Goal: Transaction & Acquisition: Book appointment/travel/reservation

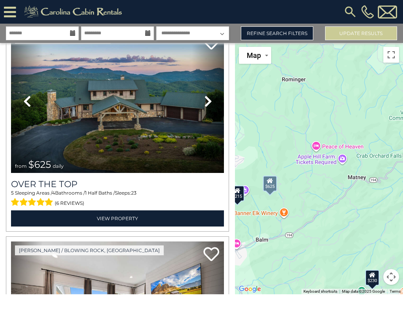
scroll to position [7, 0]
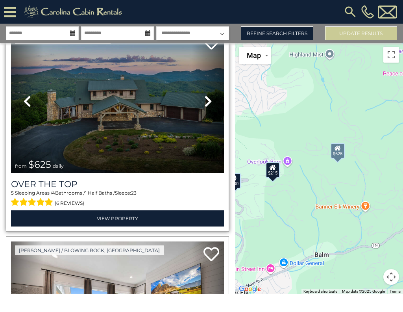
click at [184, 128] on img at bounding box center [117, 101] width 213 height 143
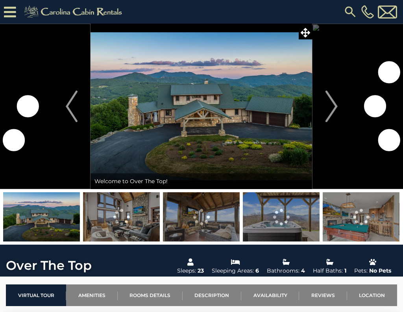
click at [11, 11] on icon at bounding box center [10, 12] width 12 height 14
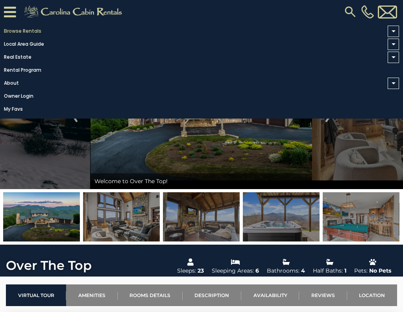
click at [37, 30] on link "Browse Rentals" at bounding box center [199, 31] width 399 height 11
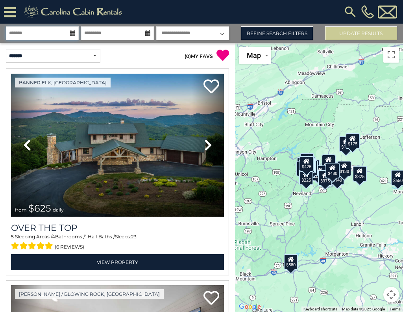
click at [68, 31] on input "text" at bounding box center [42, 33] width 73 height 14
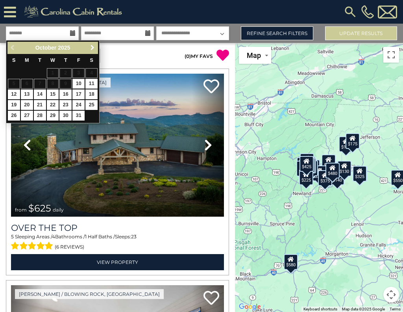
click at [90, 48] on span "Next" at bounding box center [92, 47] width 6 height 6
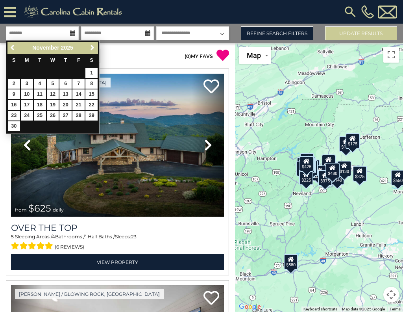
click at [17, 111] on link "23" at bounding box center [14, 116] width 12 height 10
type input "********"
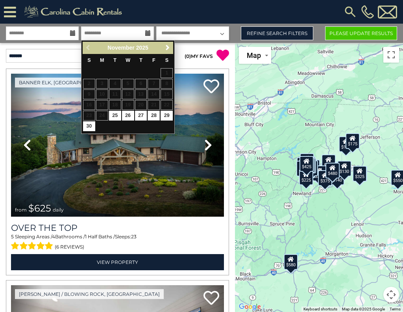
click at [156, 113] on link "28" at bounding box center [154, 116] width 12 height 10
type input "********"
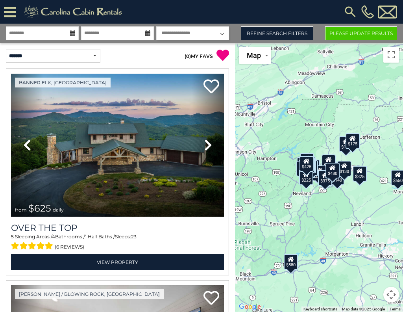
click at [218, 31] on select "**********" at bounding box center [192, 33] width 73 height 14
click at [302, 36] on link "Refine Search Filters" at bounding box center [277, 33] width 72 height 14
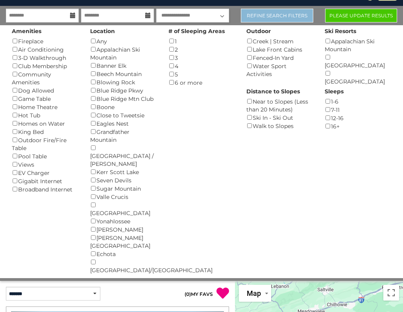
scroll to position [17, 0]
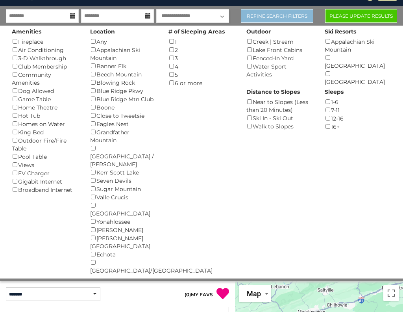
click at [290, 18] on link "Refine Search Filters" at bounding box center [277, 16] width 72 height 14
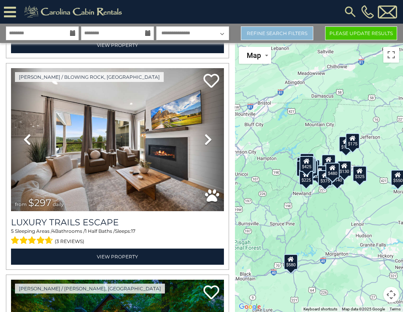
scroll to position [225, 0]
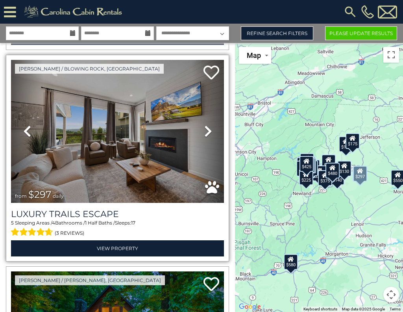
click at [194, 154] on link "Next" at bounding box center [208, 131] width 32 height 143
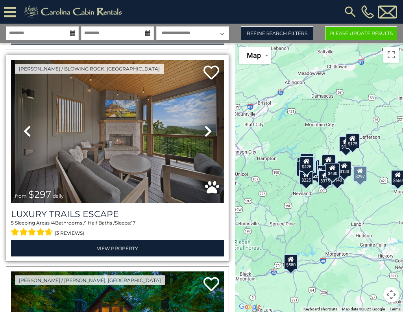
click at [191, 144] on img at bounding box center [117, 131] width 213 height 143
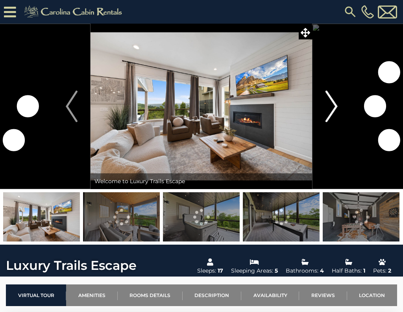
click at [333, 107] on img "Next" at bounding box center [331, 106] width 12 height 31
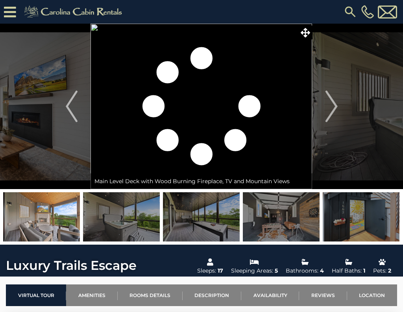
click at [283, 135] on img at bounding box center [202, 106] width 222 height 165
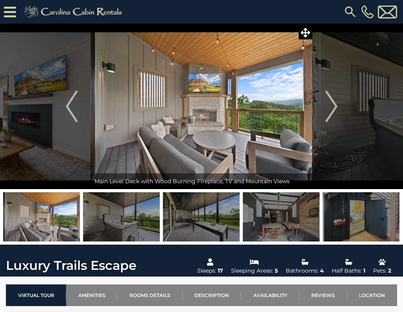
click at [226, 224] on img at bounding box center [201, 216] width 77 height 49
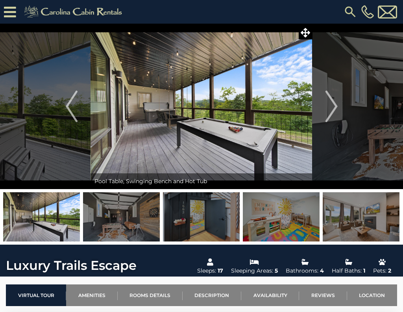
click at [264, 222] on img at bounding box center [281, 216] width 77 height 49
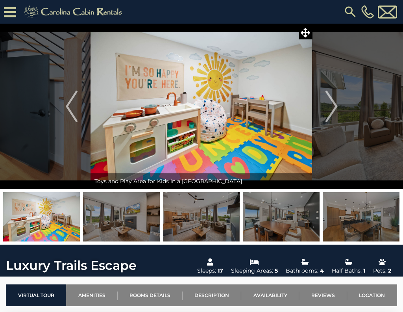
click at [297, 223] on img at bounding box center [281, 216] width 77 height 49
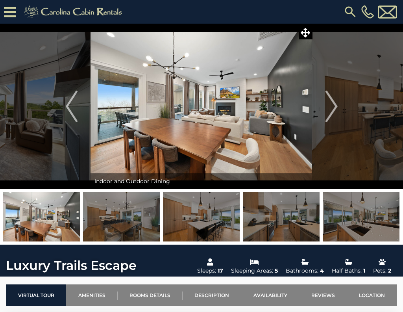
click at [354, 214] on img at bounding box center [361, 216] width 77 height 49
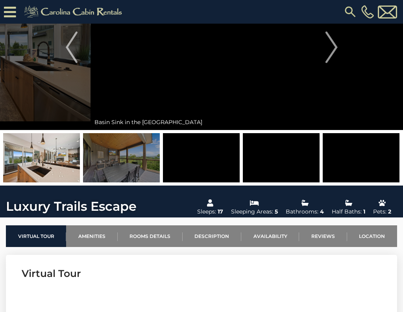
scroll to position [92, 0]
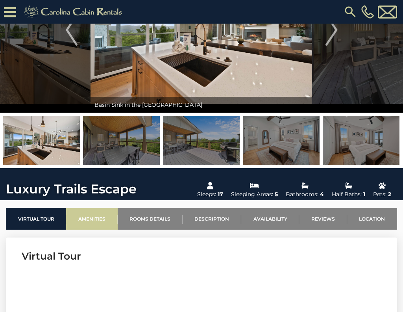
click at [100, 219] on link "Amenities" at bounding box center [91, 219] width 51 height 22
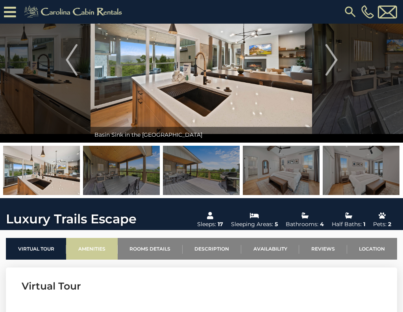
scroll to position [63, 0]
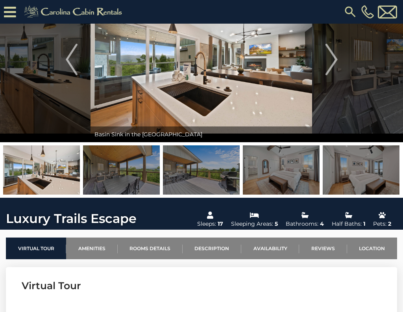
click at [361, 181] on img at bounding box center [361, 169] width 77 height 49
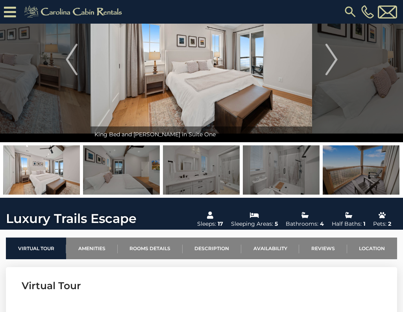
click at [378, 172] on img at bounding box center [361, 169] width 77 height 49
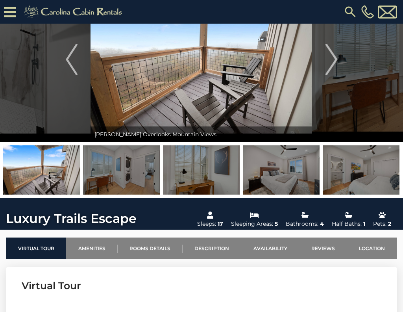
click at [374, 176] on img at bounding box center [361, 169] width 77 height 49
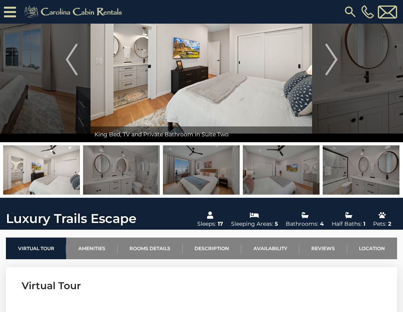
click at [378, 177] on img at bounding box center [361, 169] width 77 height 49
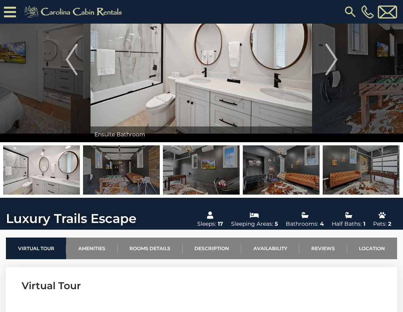
click at [381, 172] on img at bounding box center [361, 169] width 77 height 49
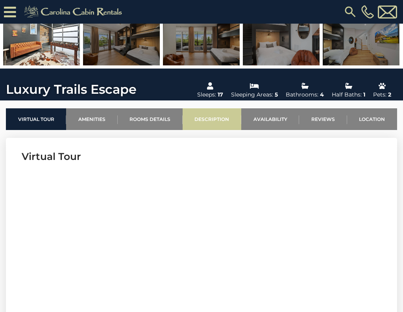
click at [210, 114] on link "Description" at bounding box center [212, 119] width 59 height 22
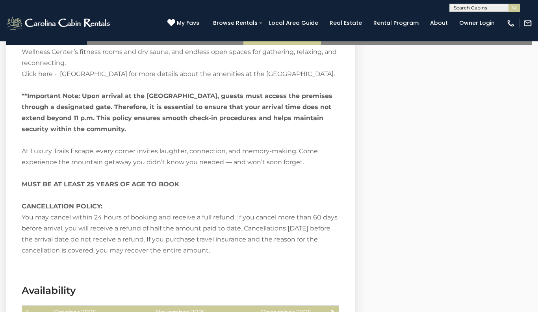
scroll to position [1441, 0]
